Goal: Task Accomplishment & Management: Manage account settings

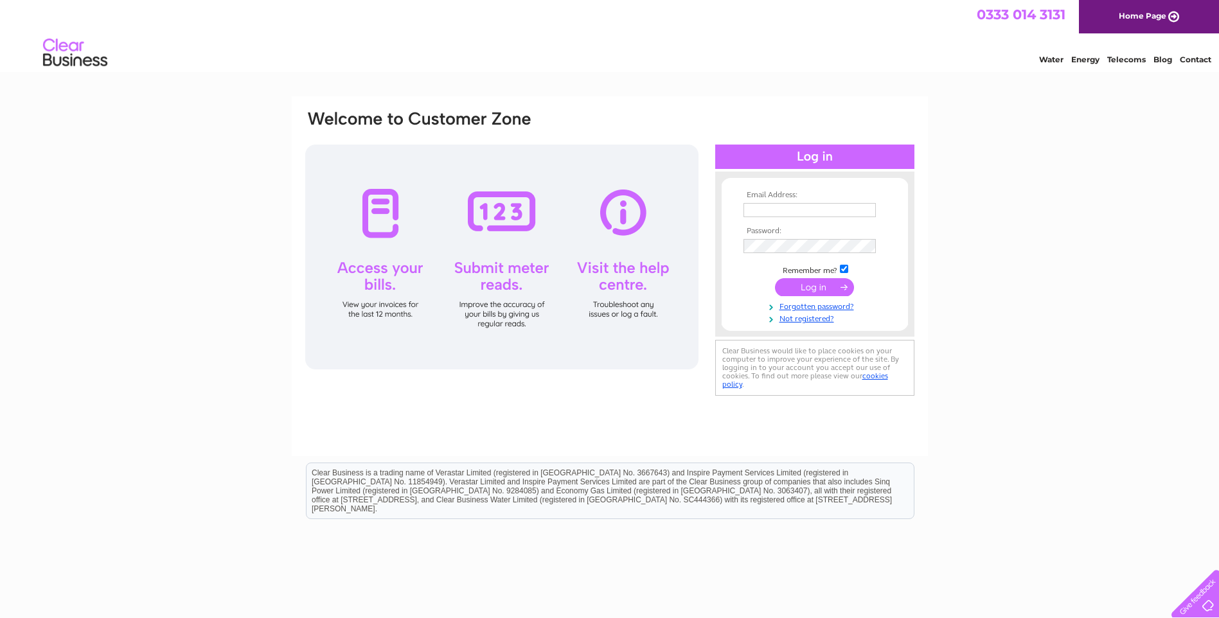
type input "[EMAIL_ADDRESS][DOMAIN_NAME]"
click at [795, 286] on input "submit" at bounding box center [814, 287] width 79 height 18
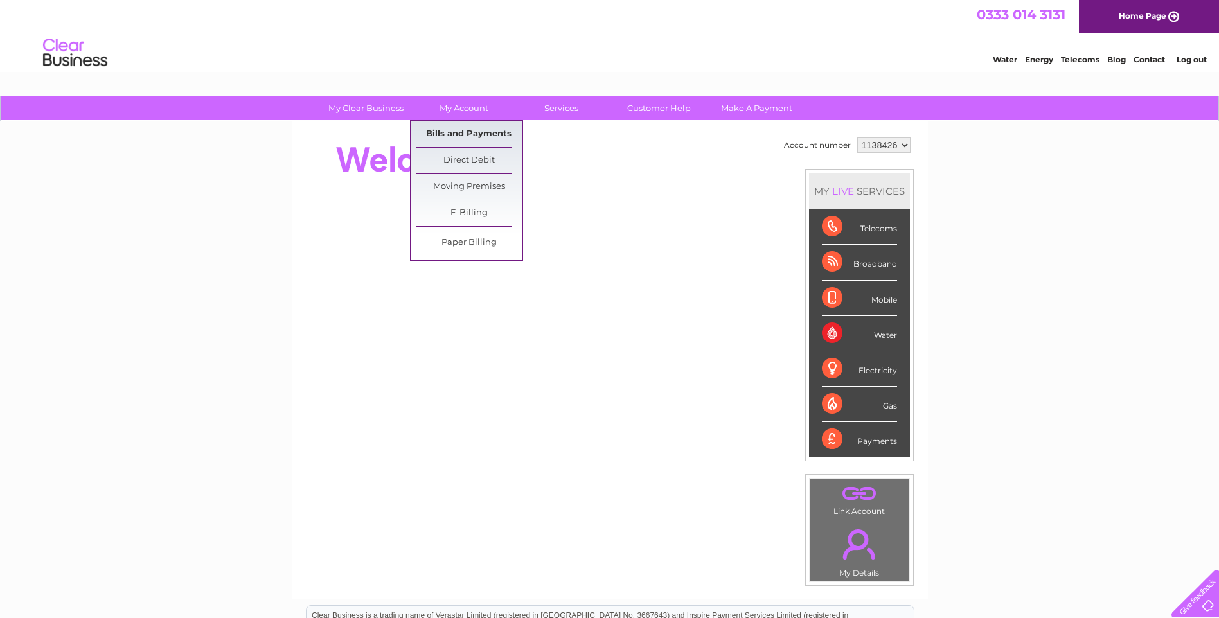
click at [463, 134] on link "Bills and Payments" at bounding box center [469, 134] width 106 height 26
click at [462, 131] on link "Bills and Payments" at bounding box center [469, 134] width 106 height 26
click at [488, 134] on link "Bills and Payments" at bounding box center [469, 134] width 106 height 26
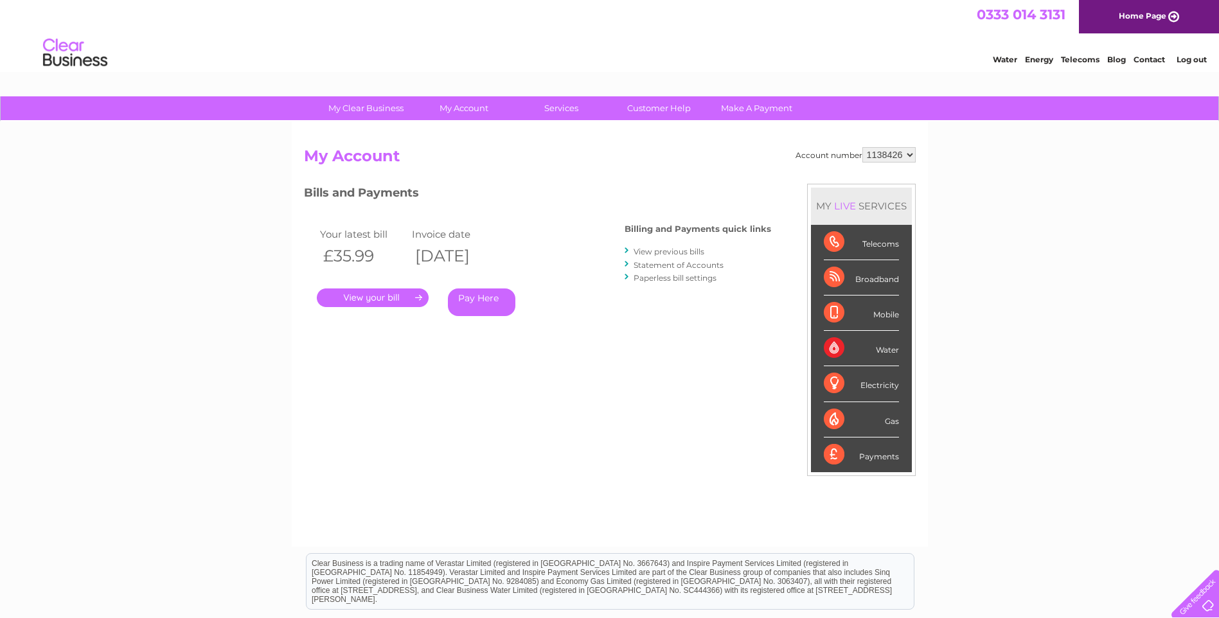
click at [397, 294] on link "." at bounding box center [373, 298] width 112 height 19
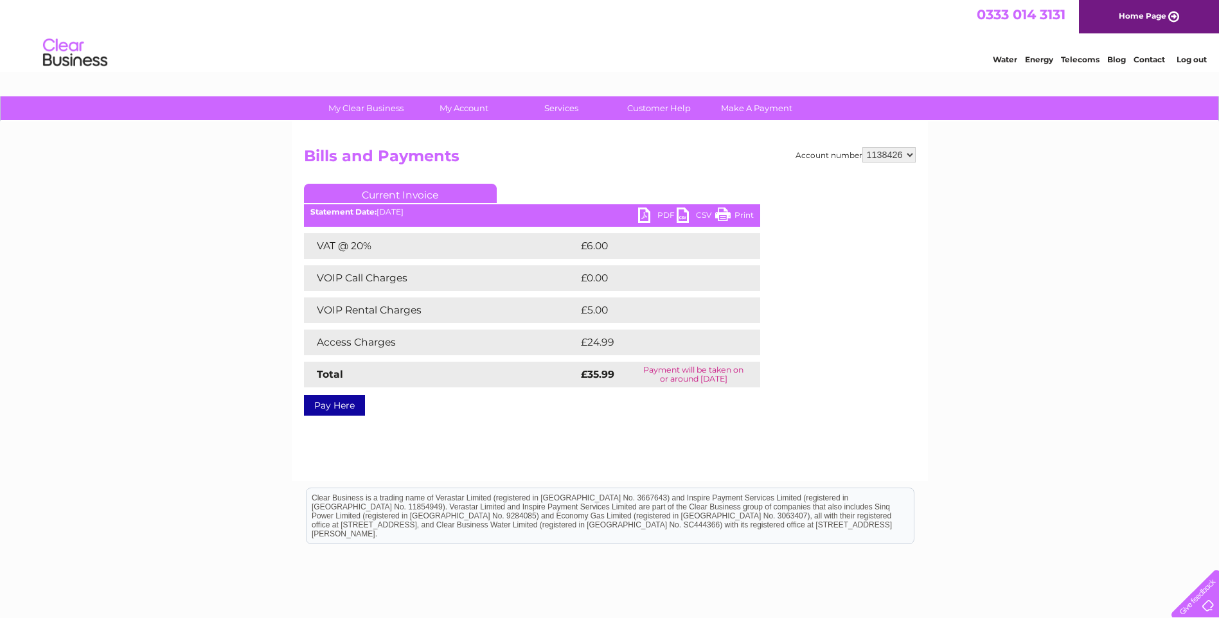
click at [648, 212] on link "PDF" at bounding box center [657, 217] width 39 height 19
